Goal: Task Accomplishment & Management: Manage account settings

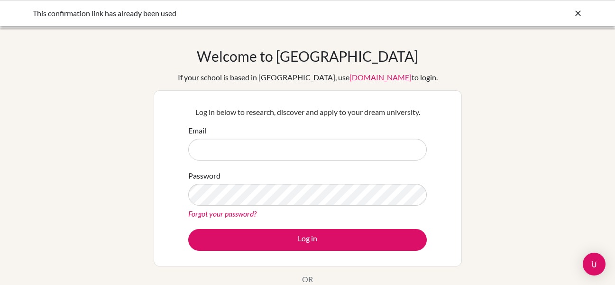
type input "F"
type input "[EMAIL_ADDRESS][DOMAIN_NAME]"
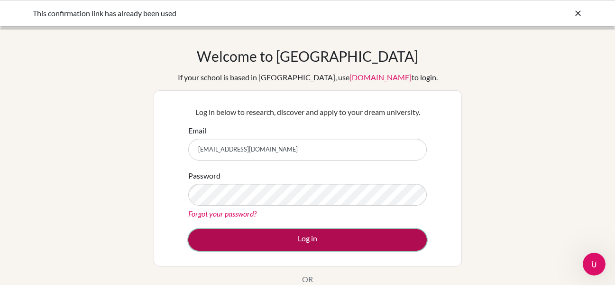
click at [237, 238] on button "Log in" at bounding box center [307, 240] width 239 height 22
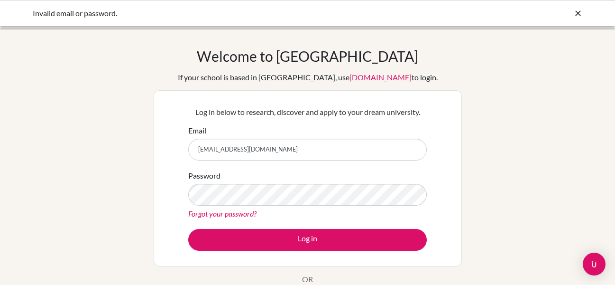
click at [326, 142] on input "[EMAIL_ADDRESS][DOMAIN_NAME]" at bounding box center [307, 149] width 239 height 22
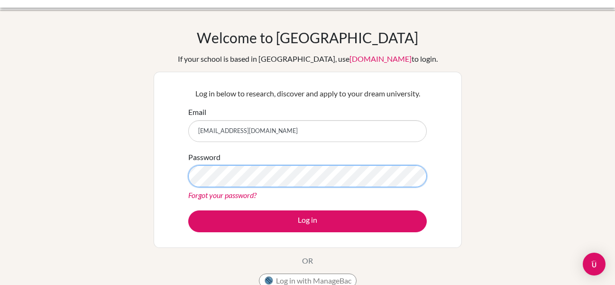
scroll to position [19, 0]
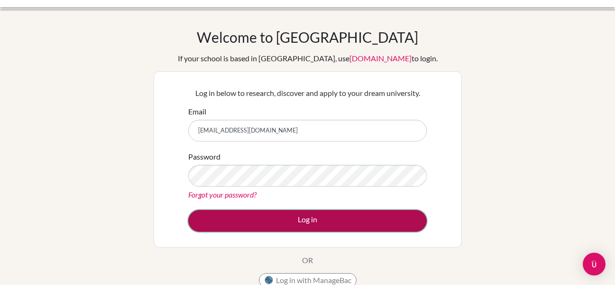
click at [263, 221] on button "Log in" at bounding box center [307, 221] width 239 height 22
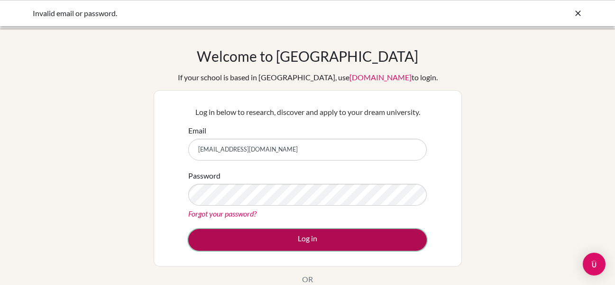
click at [227, 249] on button "Log in" at bounding box center [307, 240] width 239 height 22
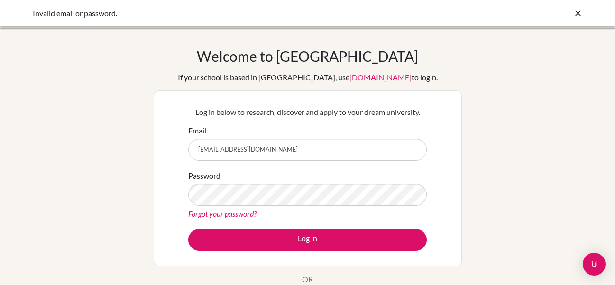
click at [283, 151] on input "[EMAIL_ADDRESS][DOMAIN_NAME]" at bounding box center [307, 149] width 239 height 22
click at [198, 59] on div "Welcome to [GEOGRAPHIC_DATA] If your school is based in [GEOGRAPHIC_DATA], use …" at bounding box center [308, 178] width 308 height 263
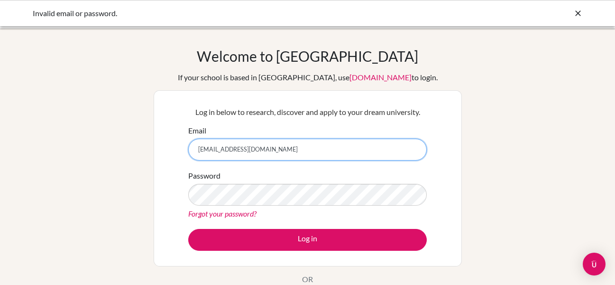
click at [299, 146] on input "[EMAIL_ADDRESS][DOMAIN_NAME]" at bounding box center [307, 149] width 239 height 22
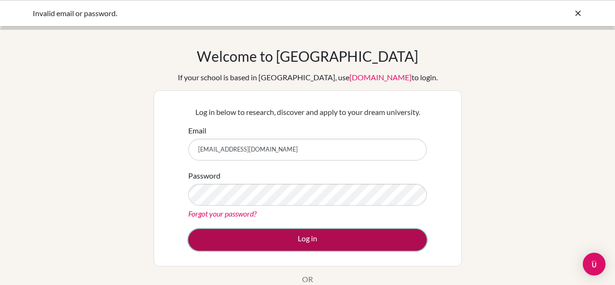
click at [227, 235] on button "Log in" at bounding box center [307, 240] width 239 height 22
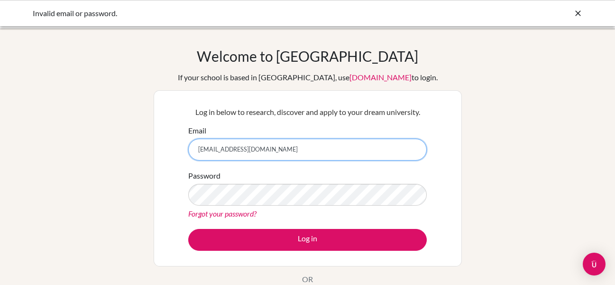
drag, startPoint x: 291, startPoint y: 150, endPoint x: 152, endPoint y: 152, distance: 139.0
click at [152, 152] on div "Welcome to [GEOGRAPHIC_DATA] If your school is based in [GEOGRAPHIC_DATA], use …" at bounding box center [307, 202] width 615 height 310
paste input "[EMAIL_ADDRESS][DOMAIN_NAME]"
type input "[EMAIL_ADDRESS][DOMAIN_NAME]"
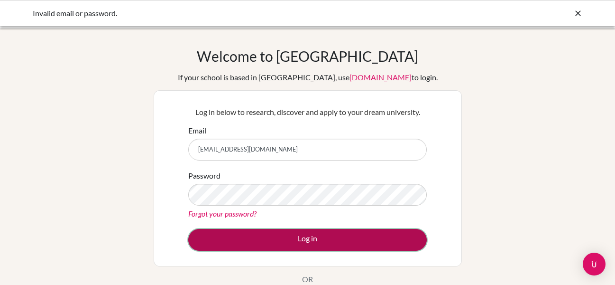
click at [209, 240] on button "Log in" at bounding box center [307, 240] width 239 height 22
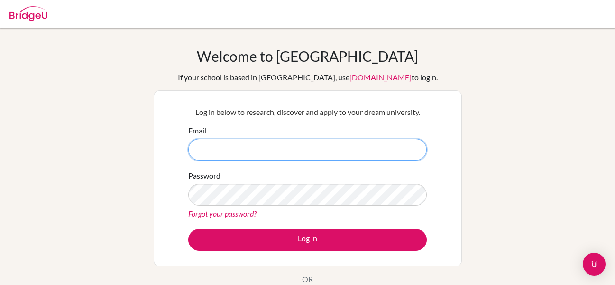
paste input "[EMAIL_ADDRESS][DOMAIN_NAME]"
type input "[EMAIL_ADDRESS][DOMAIN_NAME]"
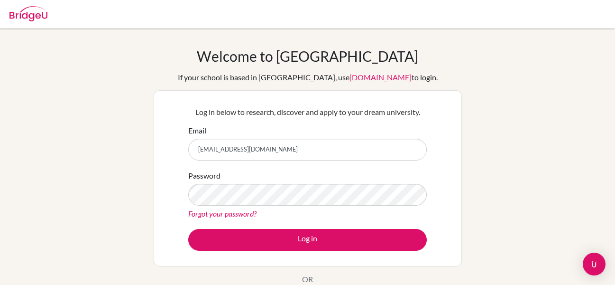
click at [249, 29] on div "Welcome to BridgeU If your school is based in China, use app.bridge-u.com.cn to…" at bounding box center [307, 202] width 615 height 348
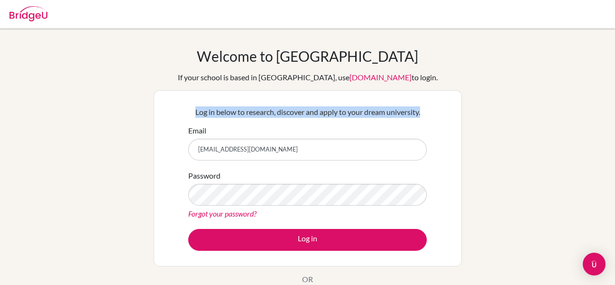
drag, startPoint x: 434, startPoint y: 106, endPoint x: 166, endPoint y: 111, distance: 268.5
click at [166, 111] on div "Log in below to research, discover and apply to your dream university. Email fa…" at bounding box center [308, 178] width 308 height 176
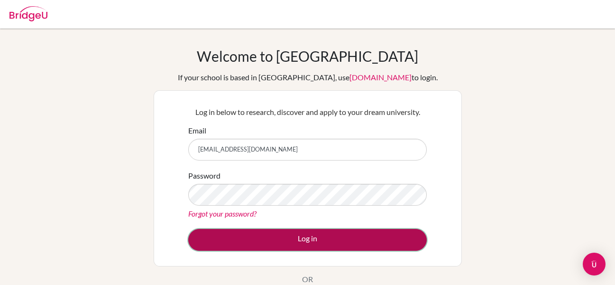
click at [216, 238] on button "Log in" at bounding box center [307, 240] width 239 height 22
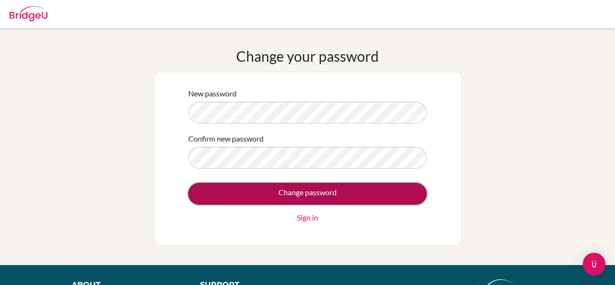
click at [234, 196] on input "Change password" at bounding box center [307, 194] width 239 height 22
